Goal: Navigation & Orientation: Find specific page/section

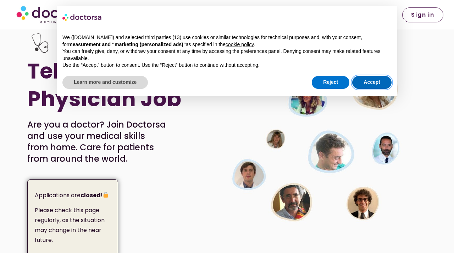
click at [370, 87] on button "Accept" at bounding box center [371, 82] width 39 height 13
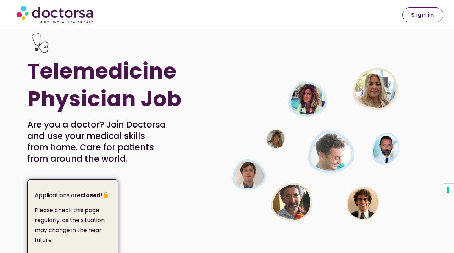
click at [53, 17] on img at bounding box center [54, 15] width 81 height 22
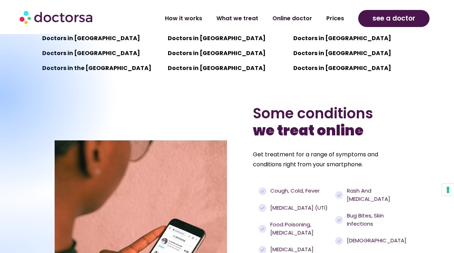
scroll to position [569, 0]
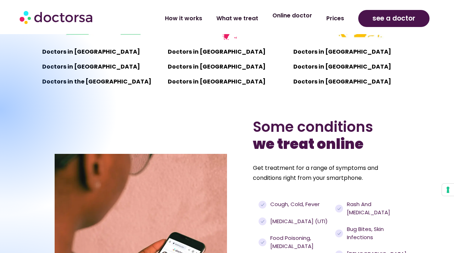
click at [287, 16] on link "Online doctor" at bounding box center [292, 15] width 54 height 16
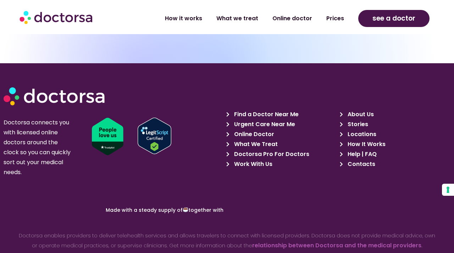
scroll to position [2985, 0]
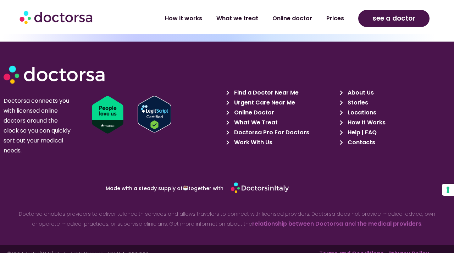
click at [261, 137] on span "Work With Us" at bounding box center [252, 142] width 40 height 10
